Goal: Contribute content: Add original content to the website for others to see

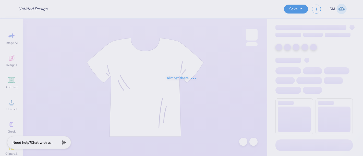
type input "sk"
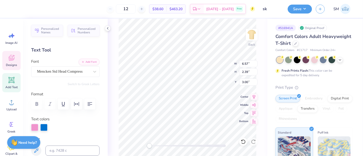
type textarea "SIG KAP"
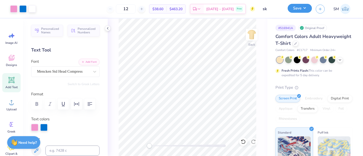
click at [299, 10] on button "Save" at bounding box center [299, 8] width 24 height 9
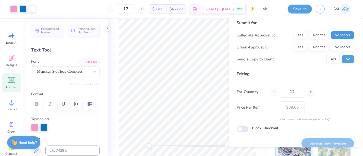
click at [335, 33] on button "No Marks" at bounding box center [341, 35] width 23 height 8
drag, startPoint x: 294, startPoint y: 47, endPoint x: 308, endPoint y: 53, distance: 14.6
click at [294, 47] on button "Yes" at bounding box center [299, 47] width 13 height 8
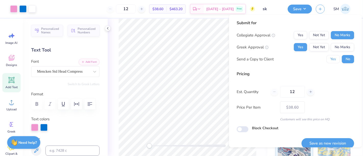
click at [331, 59] on button "Yes" at bounding box center [332, 59] width 13 height 8
click at [326, 143] on button "Save as new revision" at bounding box center [327, 143] width 53 height 10
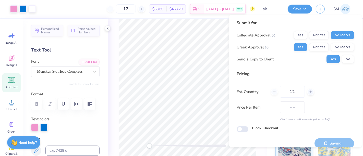
type input "$38.60"
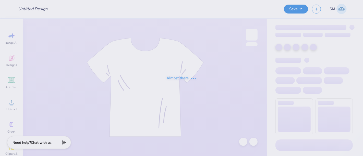
type input "Paige Lepard : Montana State University"
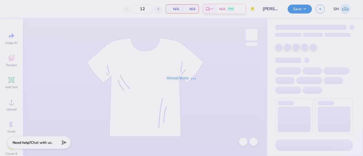
type input "24"
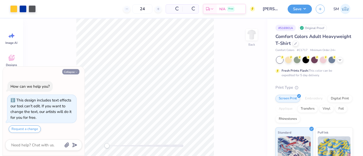
click at [69, 73] on button "Collapse" at bounding box center [70, 71] width 17 height 5
type textarea "x"
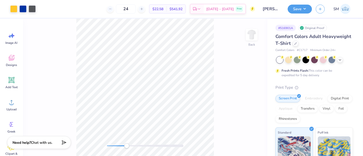
drag, startPoint x: 108, startPoint y: 146, endPoint x: 127, endPoint y: 145, distance: 19.2
click at [127, 145] on div "Accessibility label" at bounding box center [126, 145] width 5 height 5
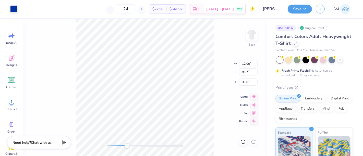
type input "0.09"
type input "0.12"
type input "3.04"
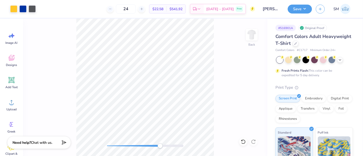
click at [160, 143] on div "Back" at bounding box center [145, 87] width 244 height 137
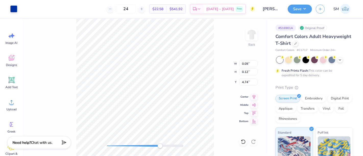
type input "0.29"
type input "4.66"
click at [223, 49] on div "Back W 0.29 0.29 " H 0.29 0.29 " Y 4.66 4.66 " Center Middle Top Bottom" at bounding box center [145, 87] width 244 height 137
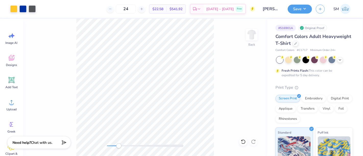
drag, startPoint x: 155, startPoint y: 147, endPoint x: 122, endPoint y: 144, distance: 33.3
click at [119, 145] on div at bounding box center [145, 146] width 76 height 3
click at [296, 9] on button "Save" at bounding box center [299, 8] width 24 height 9
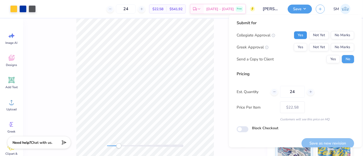
click at [297, 33] on button "Yes" at bounding box center [299, 35] width 13 height 8
drag, startPoint x: 334, startPoint y: 48, endPoint x: 326, endPoint y: 64, distance: 18.2
click at [334, 48] on button "No Marks" at bounding box center [341, 47] width 23 height 8
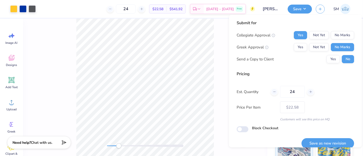
click at [326, 63] on div "Submit for Collegiate Approval Yes Not Yet No Marks Greek Approval Yes Not Yet …" at bounding box center [294, 43] width 117 height 47
drag, startPoint x: 329, startPoint y: 60, endPoint x: 327, endPoint y: 69, distance: 9.3
click at [329, 60] on button "Yes" at bounding box center [332, 59] width 13 height 8
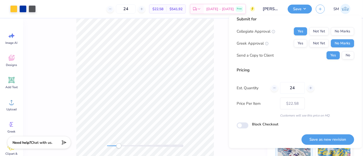
scroll to position [6, 0]
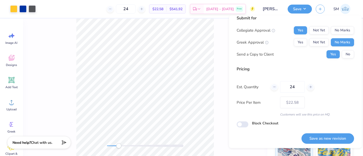
click at [326, 132] on div "Save as new revision" at bounding box center [327, 135] width 53 height 16
click at [326, 137] on button "Save as new revision" at bounding box center [327, 138] width 53 height 10
type input "$22.58"
